Goal: Register for event/course

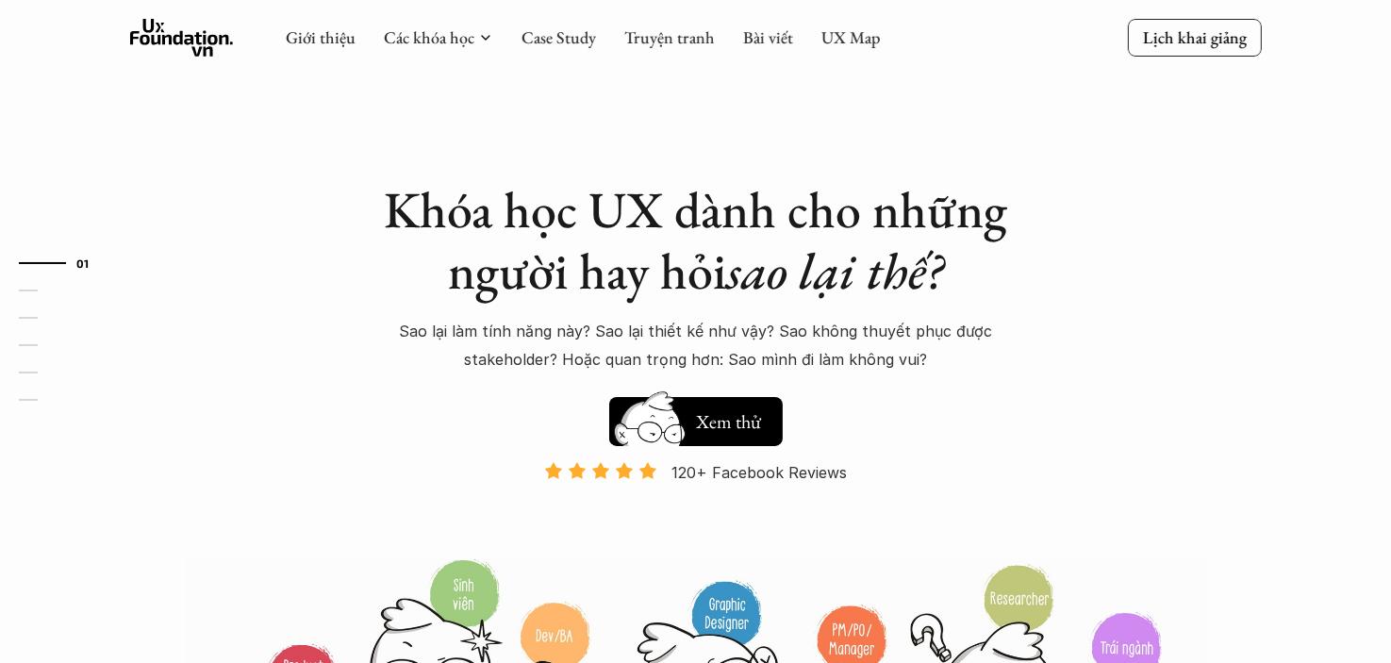
drag, startPoint x: 0, startPoint y: 0, endPoint x: 211, endPoint y: 140, distance: 253.7
drag, startPoint x: 211, startPoint y: 140, endPoint x: 175, endPoint y: 154, distance: 38.2
click at [149, 163] on div "01 02 03 04 05 06" at bounding box center [94, 331] width 189 height 663
click at [543, 29] on link "Case Study" at bounding box center [558, 37] width 74 height 22
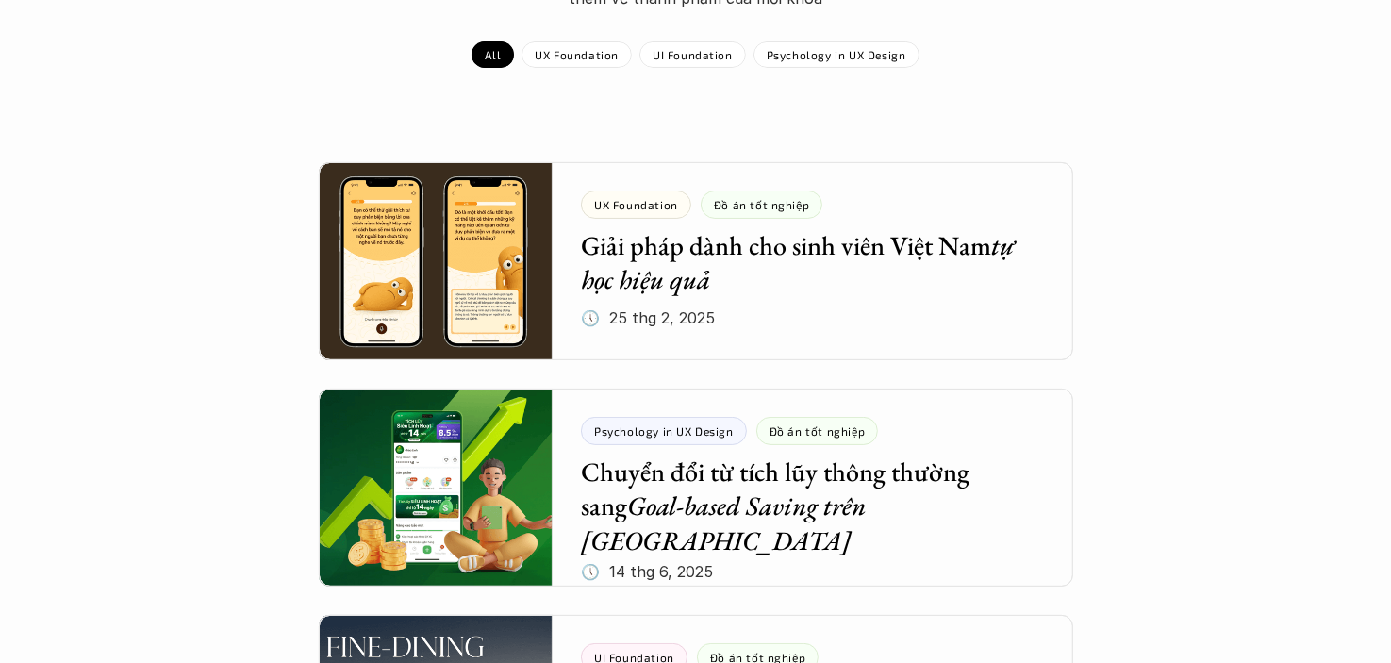
scroll to position [283, 0]
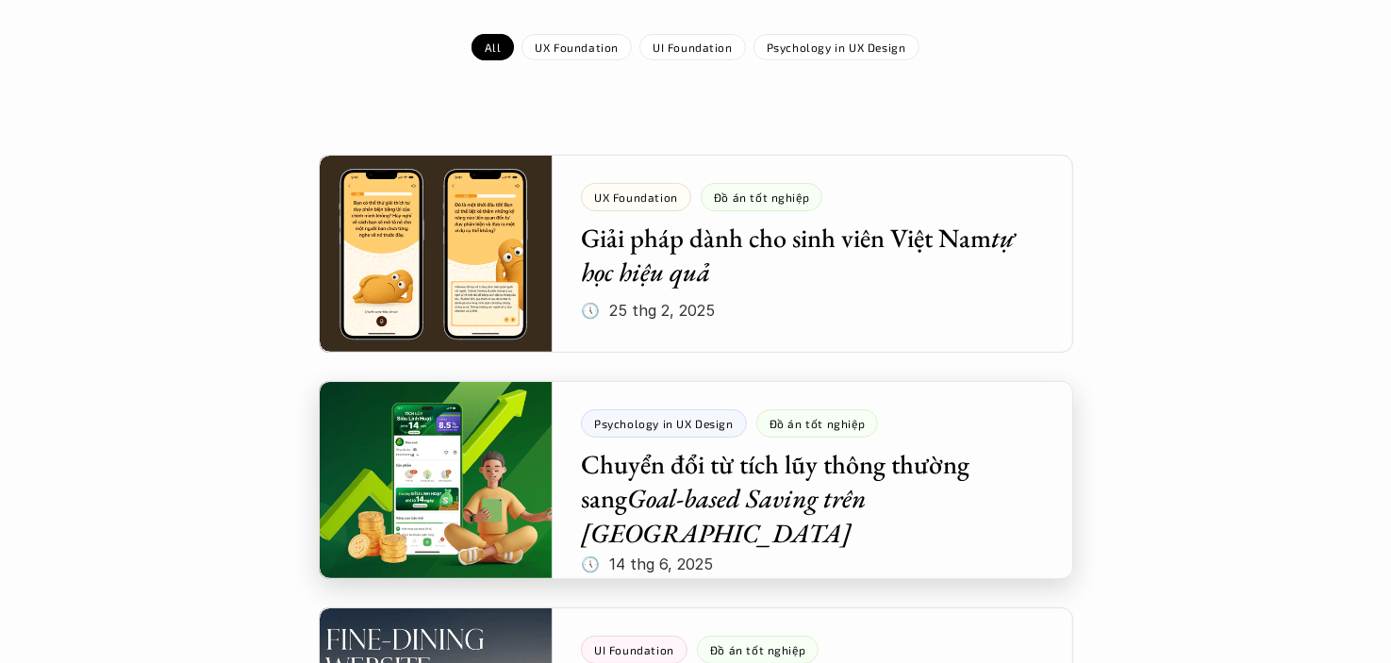
click at [419, 467] on div at bounding box center [696, 480] width 754 height 198
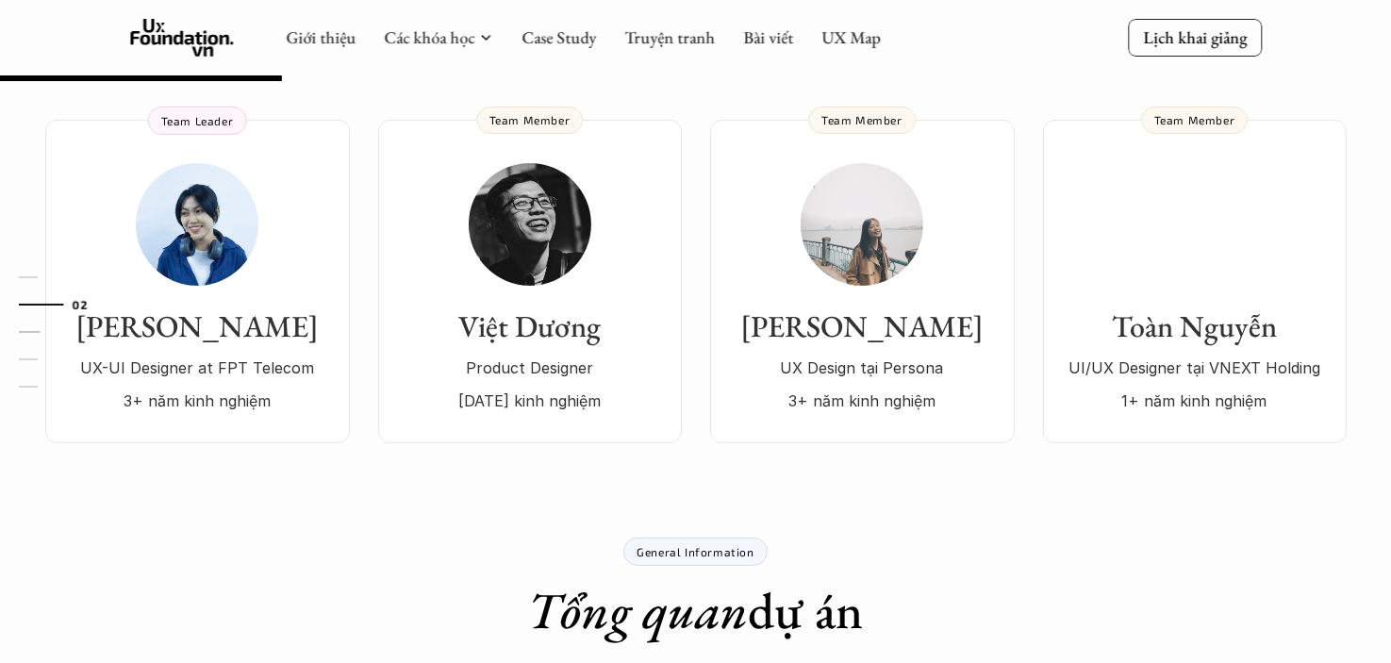
scroll to position [94, 0]
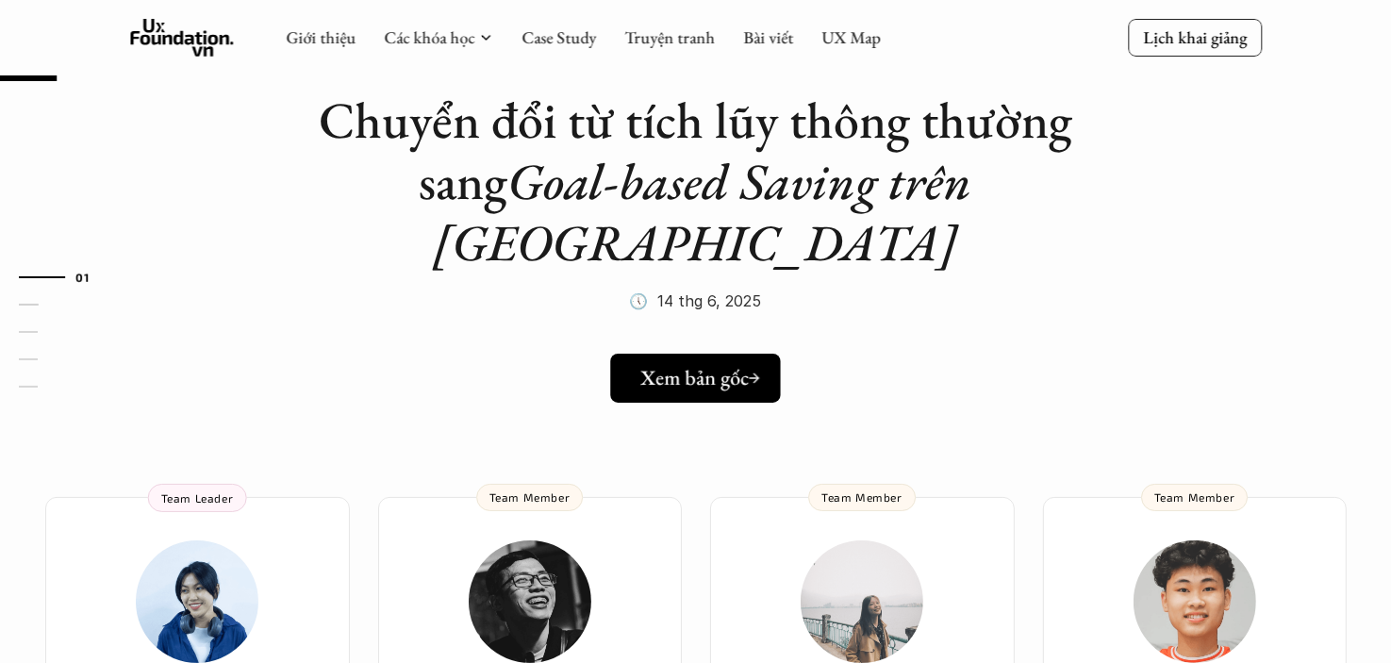
click at [657, 366] on h5 "Xem bản gốc" at bounding box center [694, 378] width 108 height 25
drag, startPoint x: 856, startPoint y: 125, endPoint x: 723, endPoint y: 154, distance: 135.9
click at [723, 154] on em "Goal-based Saving trên Tikop" at bounding box center [709, 211] width 550 height 127
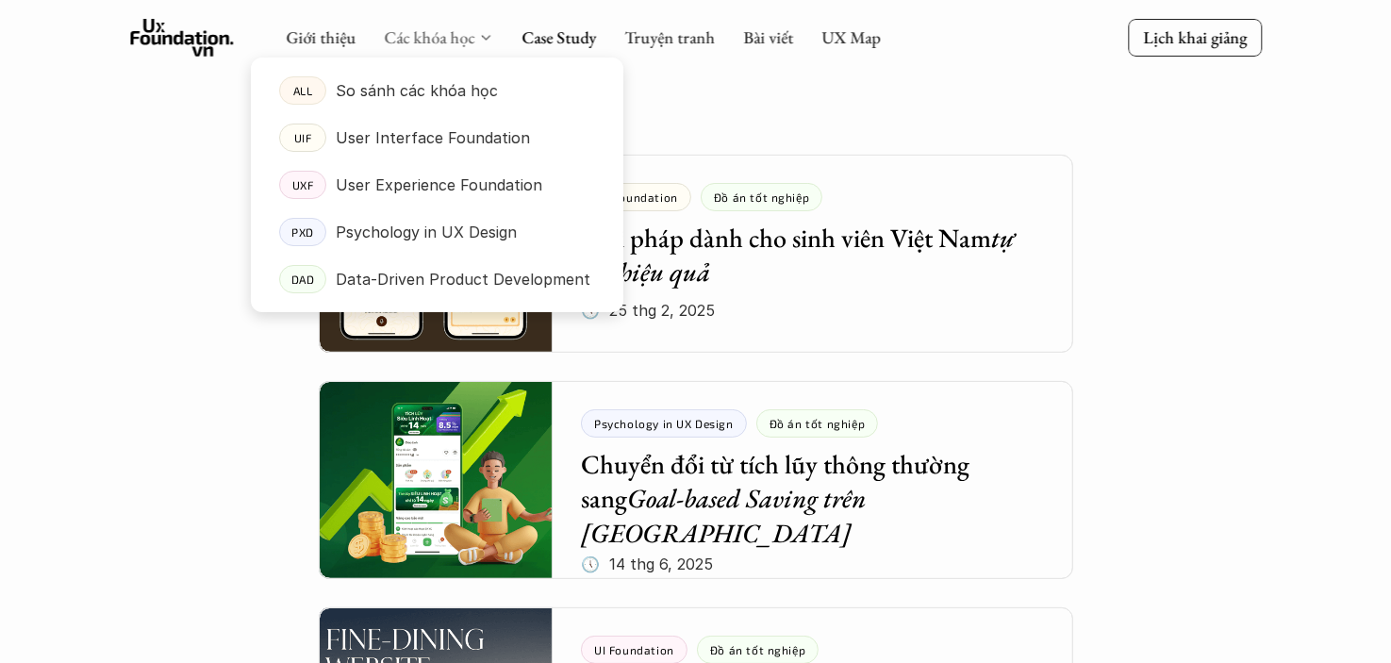
click at [437, 32] on link "Các khóa học" at bounding box center [429, 37] width 91 height 22
click at [421, 139] on p "User Interface Foundation" at bounding box center [433, 138] width 194 height 28
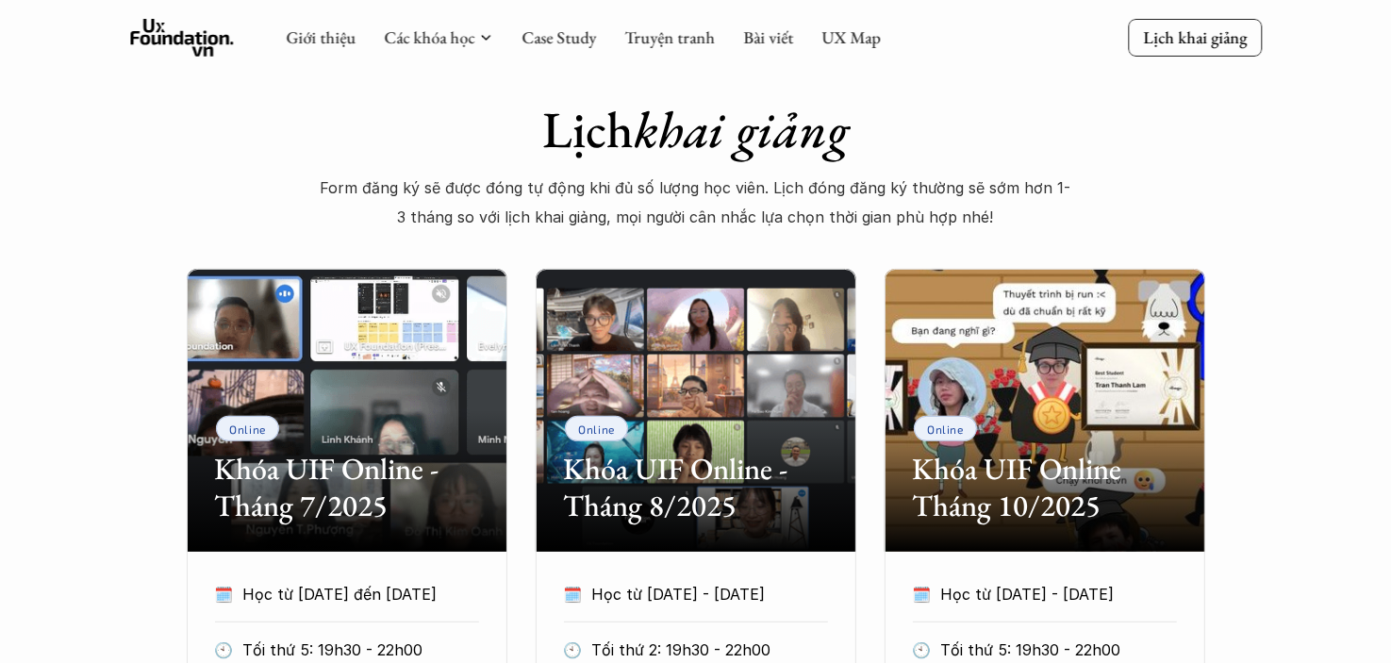
scroll to position [660, 0]
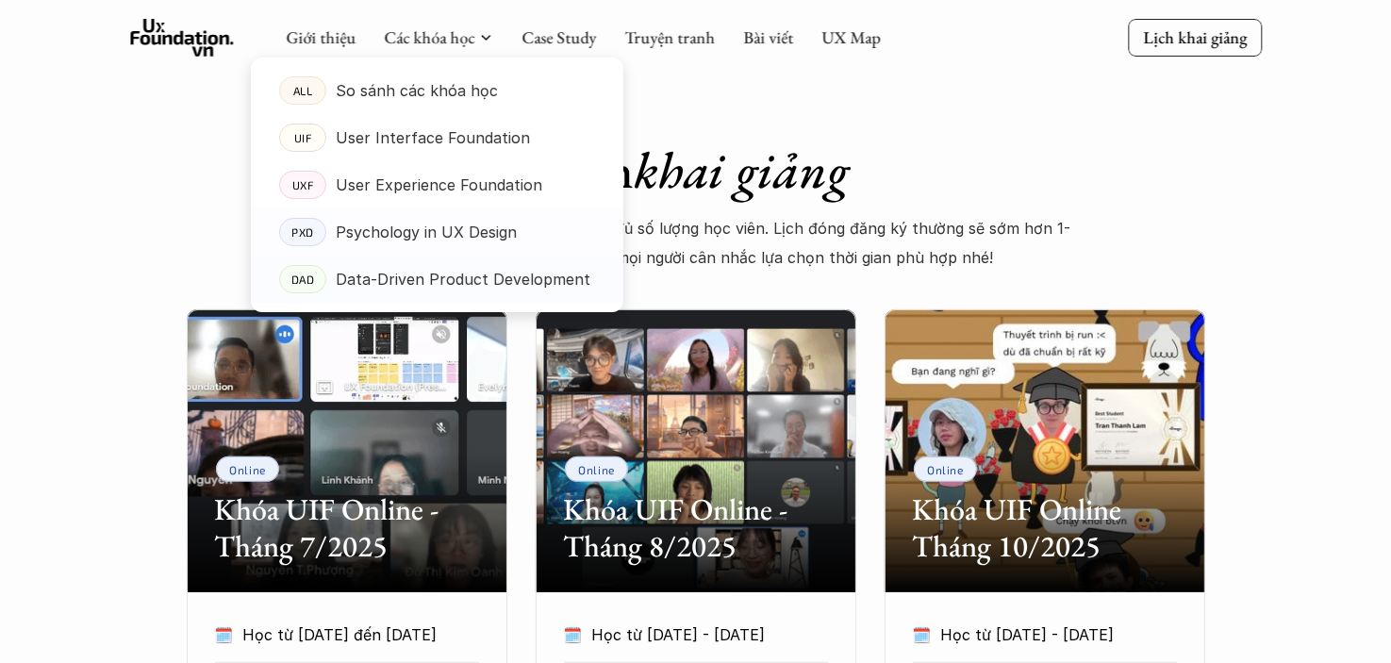
click at [430, 276] on p "Data-Driven Product Development" at bounding box center [463, 279] width 255 height 28
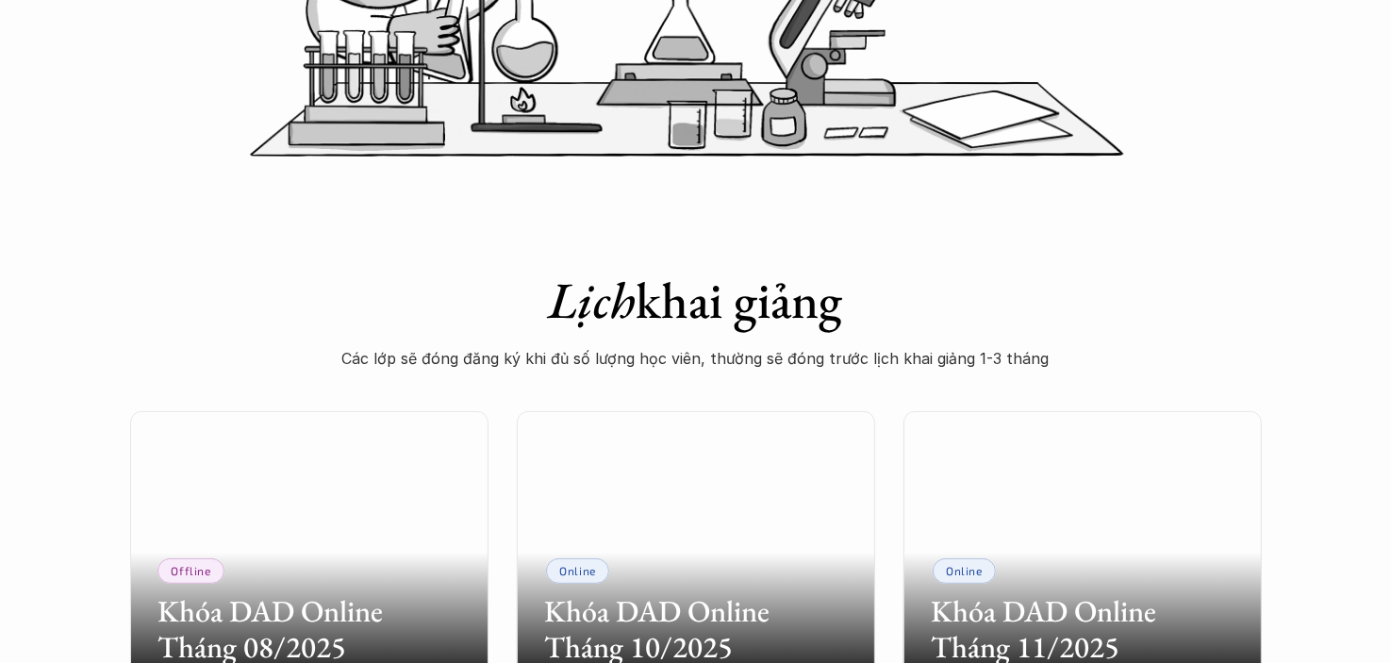
scroll to position [1037, 0]
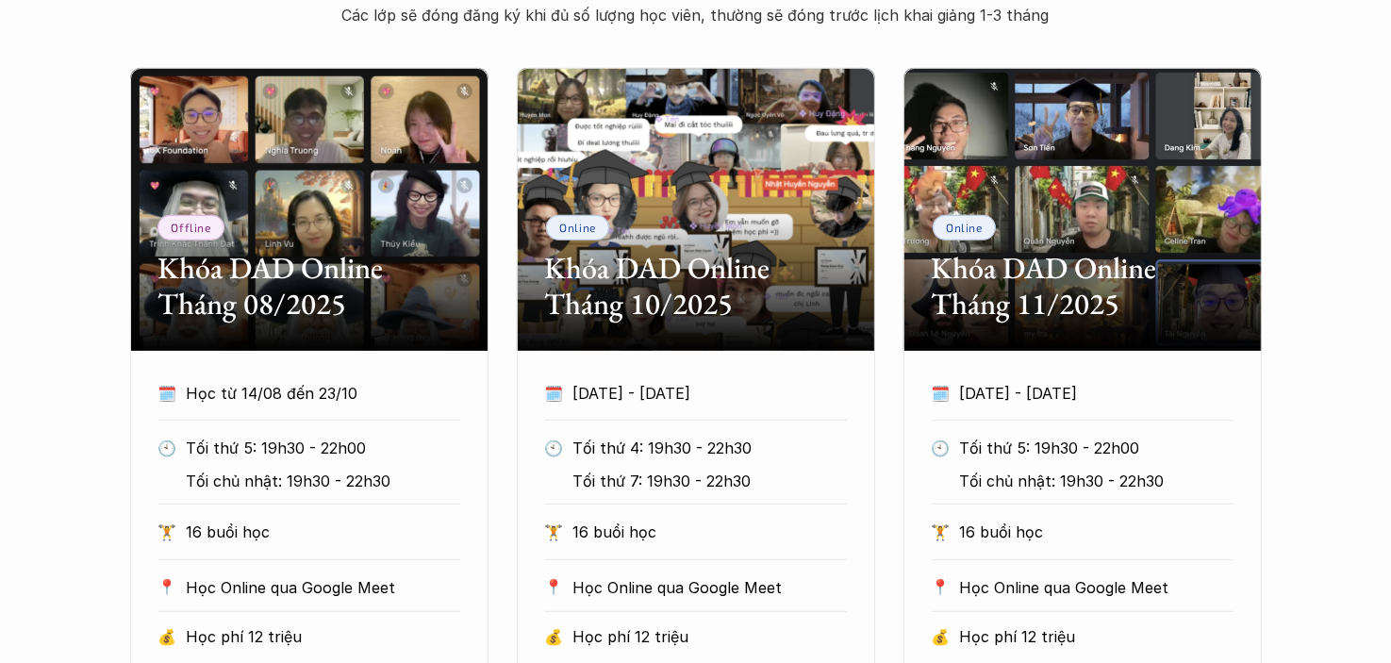
drag, startPoint x: 39, startPoint y: 2, endPoint x: 113, endPoint y: 569, distance: 571.5
click at [113, 569] on div "Offline Khóa DAD Online Tháng 08/2025 🗓️ Học từ 14/08 đến 23/10 🕙 Tối thứ 5: 19…" at bounding box center [695, 417] width 1391 height 699
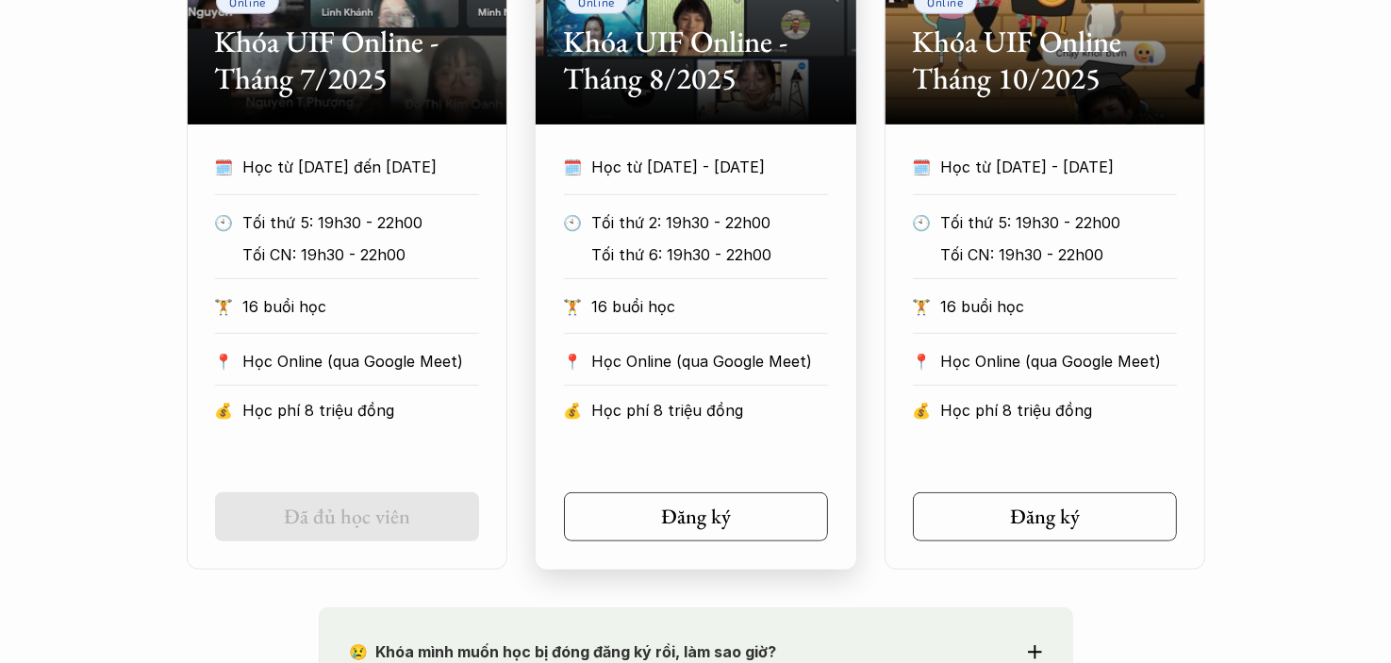
scroll to position [1131, 0]
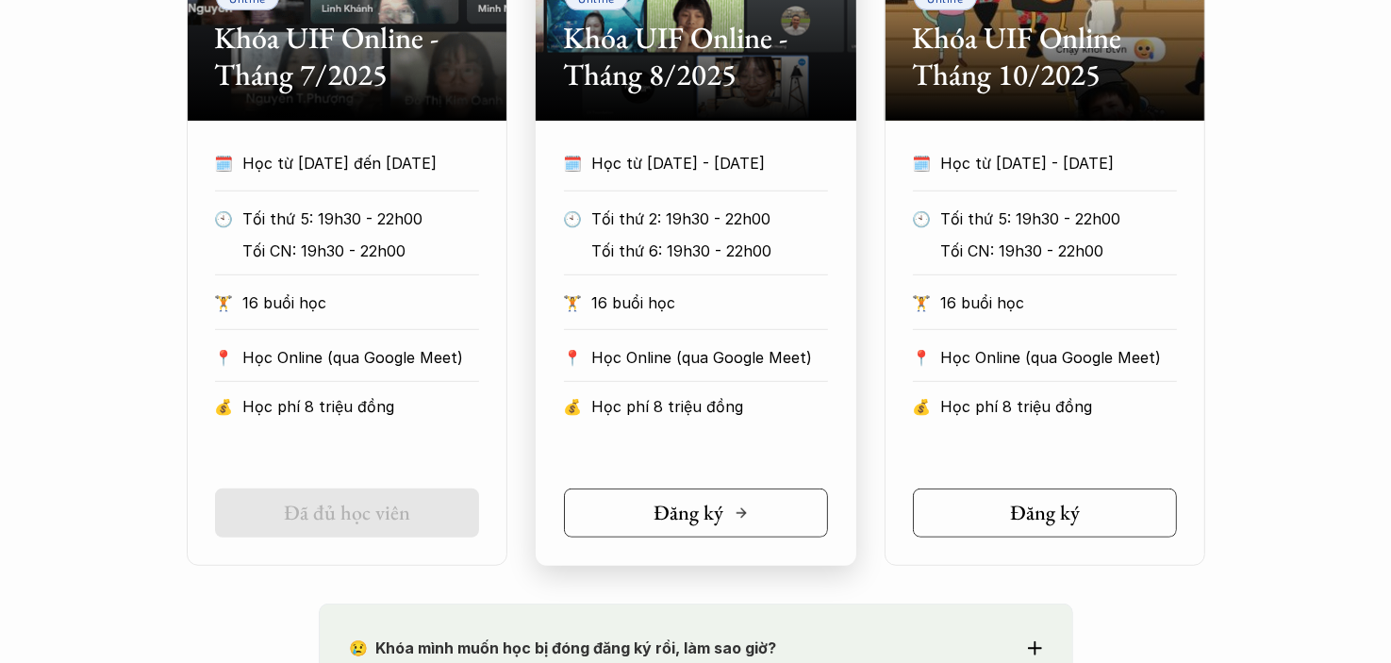
click at [708, 508] on h5 "Đăng ký" at bounding box center [689, 513] width 70 height 25
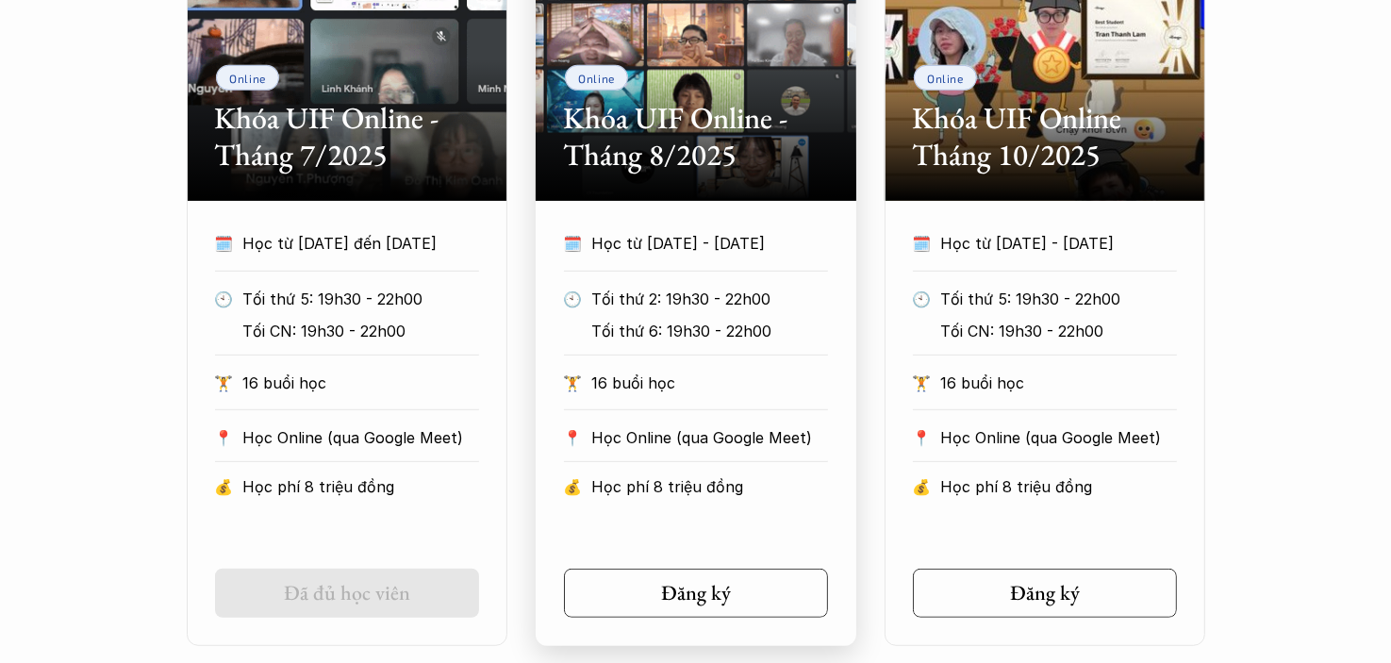
scroll to position [1052, 0]
click at [717, 599] on h5 "Đăng ký" at bounding box center [689, 592] width 70 height 25
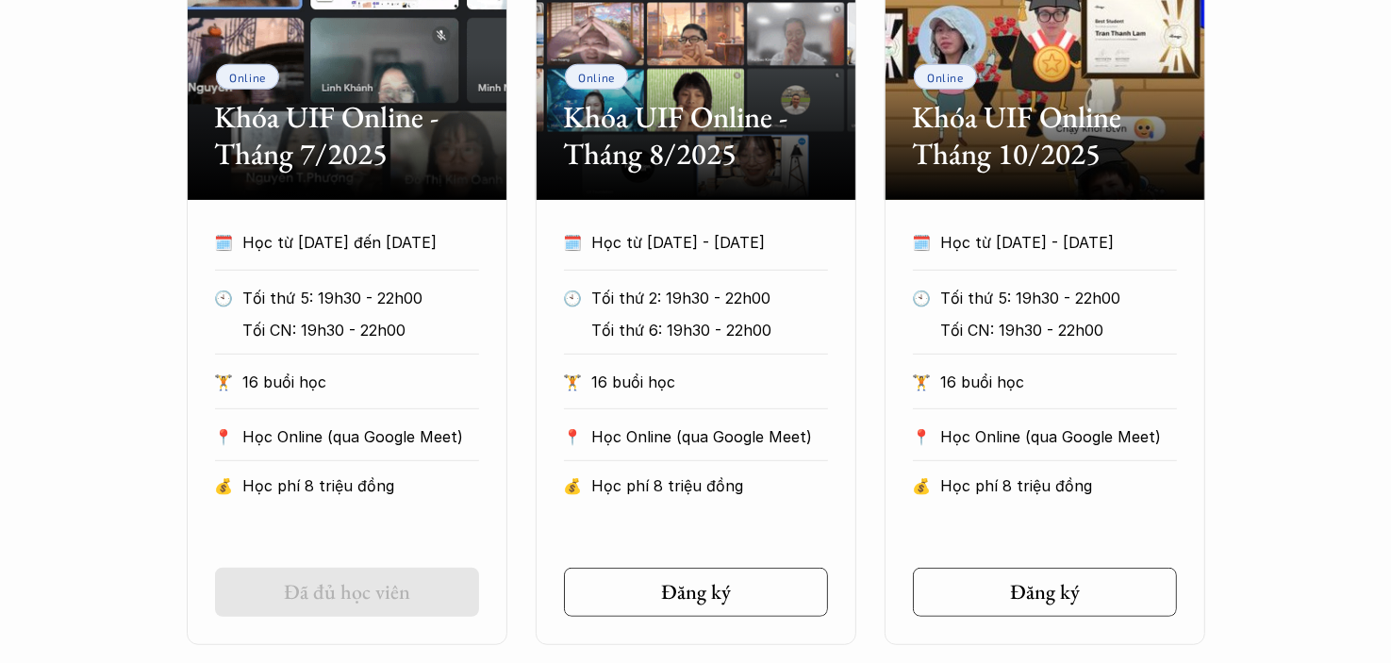
drag, startPoint x: 1266, startPoint y: 572, endPoint x: 1325, endPoint y: 589, distance: 60.9
drag, startPoint x: 1283, startPoint y: 569, endPoint x: 1326, endPoint y: 573, distance: 42.7
click at [866, 448] on div "Online Khóa UIF Online - Tháng 7/2025 🗓️ Học từ 17/7/2025 đến 11/9/2025 🕙 Tối t…" at bounding box center [696, 281] width 1018 height 728
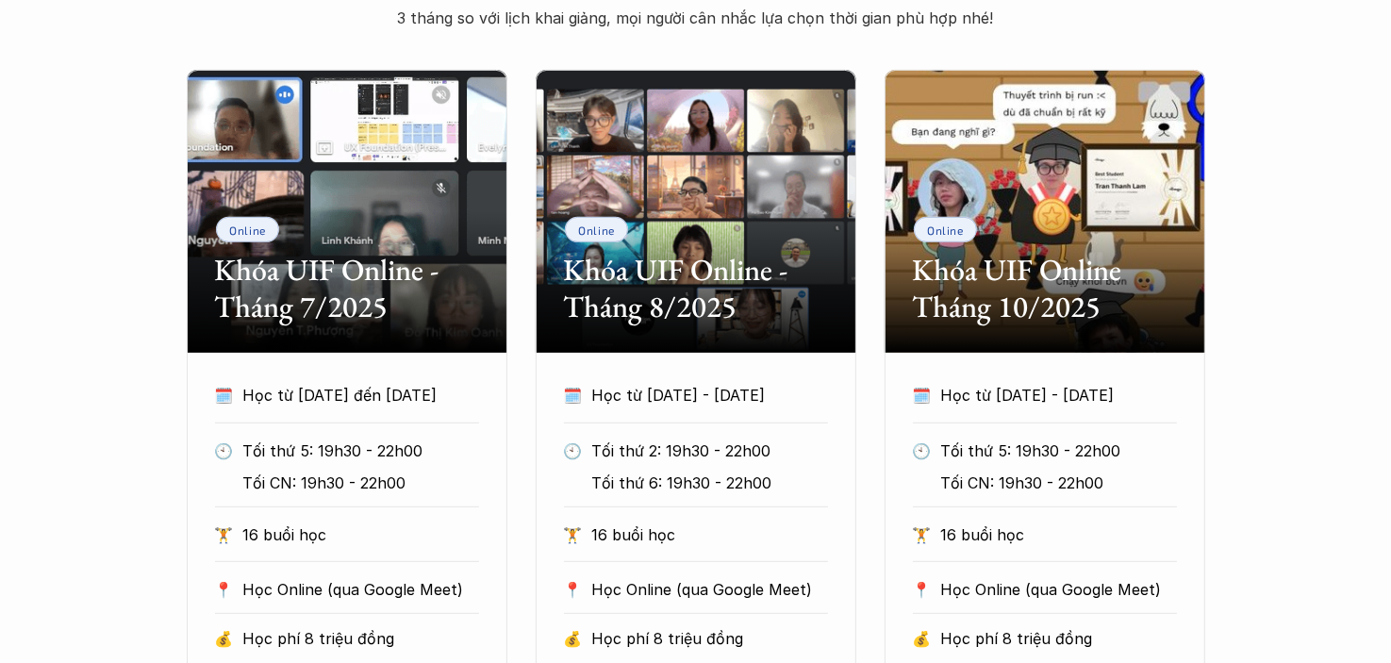
scroll to position [864, 0]
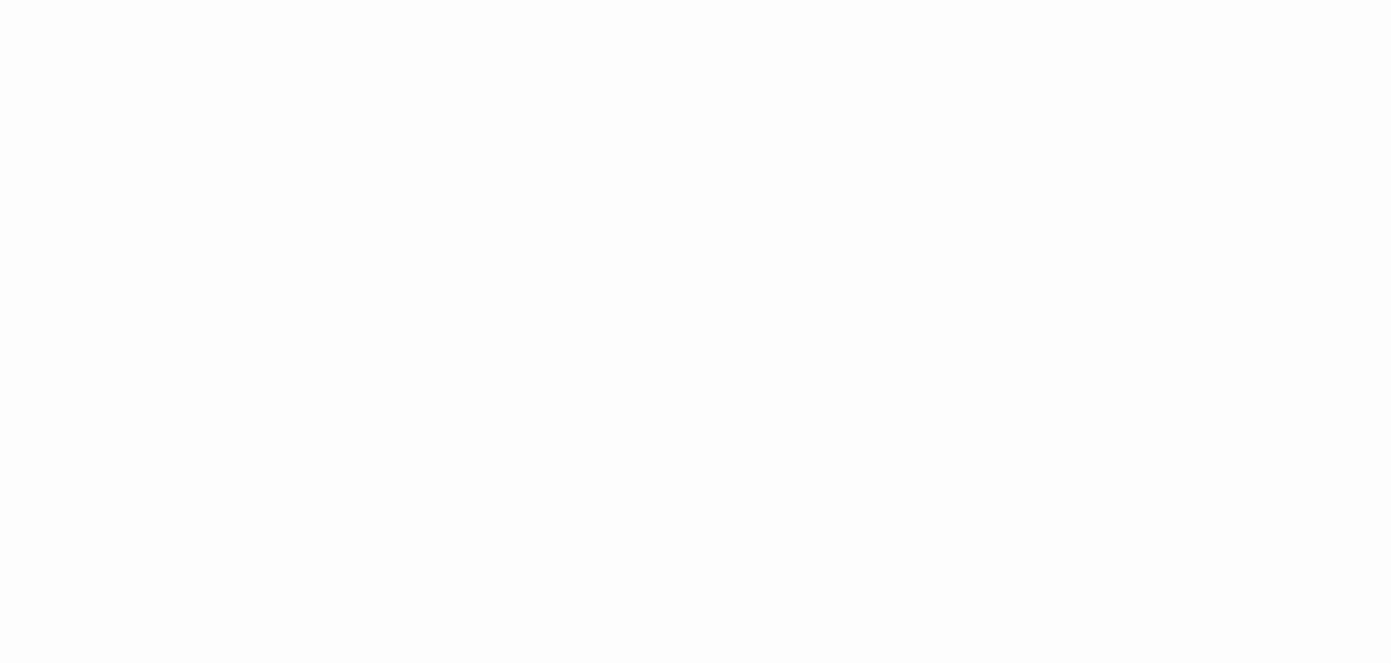
scroll to position [1480, 0]
